Goal: Navigation & Orientation: Understand site structure

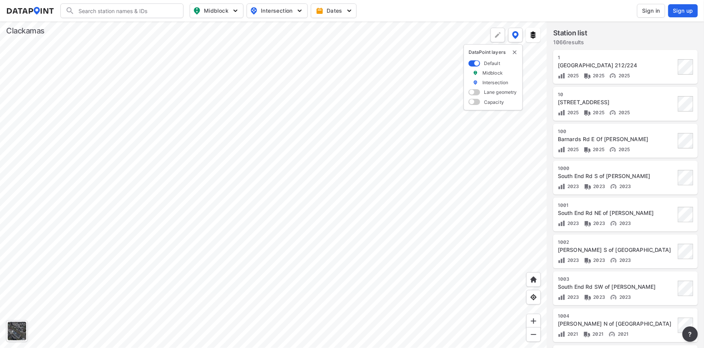
click at [289, 214] on div at bounding box center [273, 185] width 547 height 327
click at [314, 237] on div at bounding box center [273, 185] width 547 height 327
click at [238, 155] on div at bounding box center [273, 185] width 547 height 327
click at [250, 147] on div at bounding box center [273, 185] width 547 height 327
click at [301, 119] on div at bounding box center [273, 185] width 547 height 327
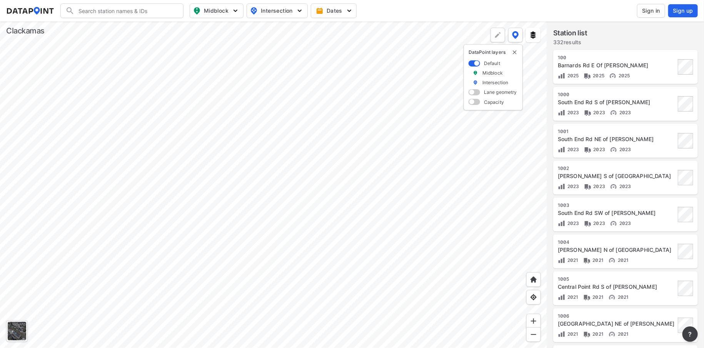
click at [251, 167] on div at bounding box center [273, 185] width 547 height 327
click at [244, 292] on div at bounding box center [273, 185] width 547 height 327
click at [283, 217] on div at bounding box center [273, 185] width 547 height 327
click at [244, 290] on div at bounding box center [273, 185] width 547 height 327
click at [276, 273] on div at bounding box center [273, 185] width 547 height 327
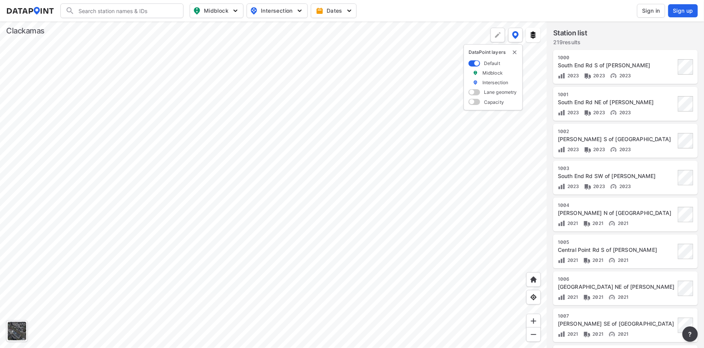
click at [216, 316] on div at bounding box center [273, 185] width 547 height 327
click at [288, 201] on div at bounding box center [273, 185] width 547 height 327
click at [417, 237] on div at bounding box center [273, 185] width 547 height 327
click at [213, 226] on div at bounding box center [273, 185] width 547 height 327
click at [333, 206] on div at bounding box center [273, 185] width 547 height 327
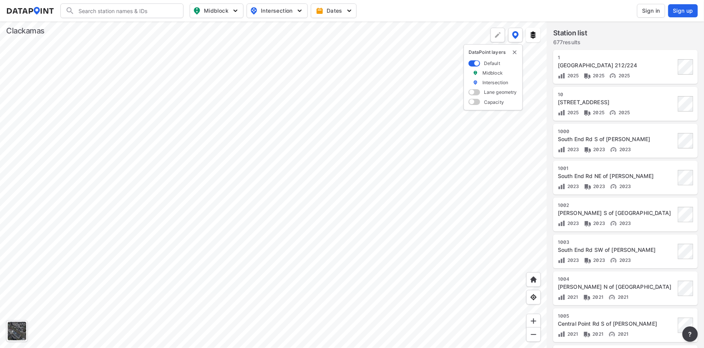
click at [320, 194] on div at bounding box center [273, 185] width 547 height 327
click at [285, 220] on div at bounding box center [273, 185] width 547 height 327
